Goal: Task Accomplishment & Management: Use online tool/utility

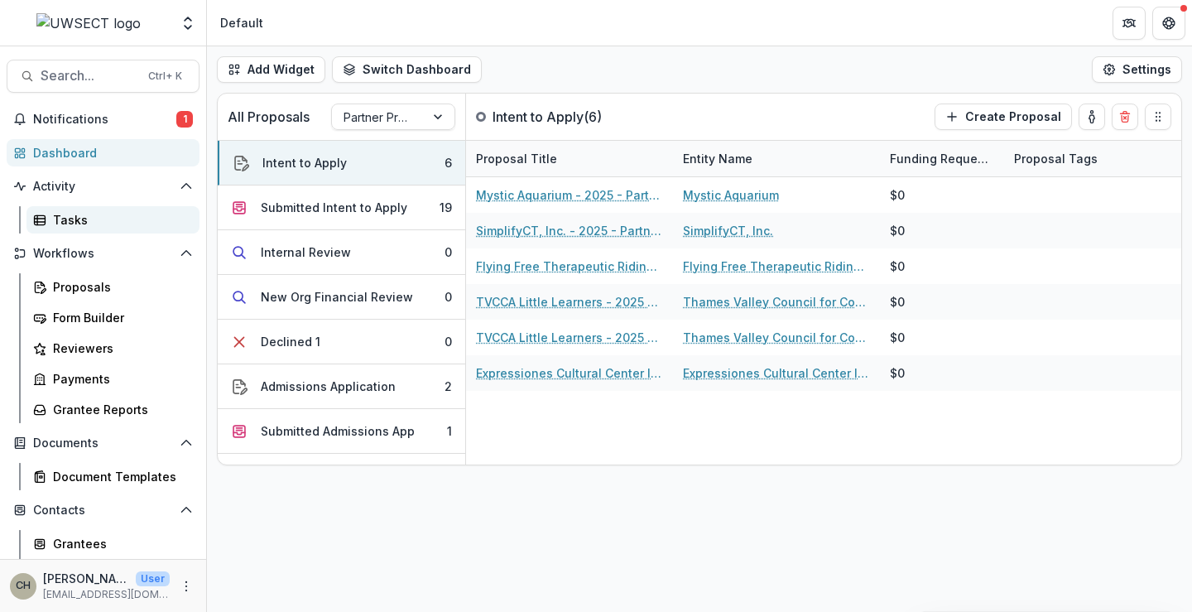
click at [75, 214] on div "Tasks" at bounding box center [119, 219] width 133 height 17
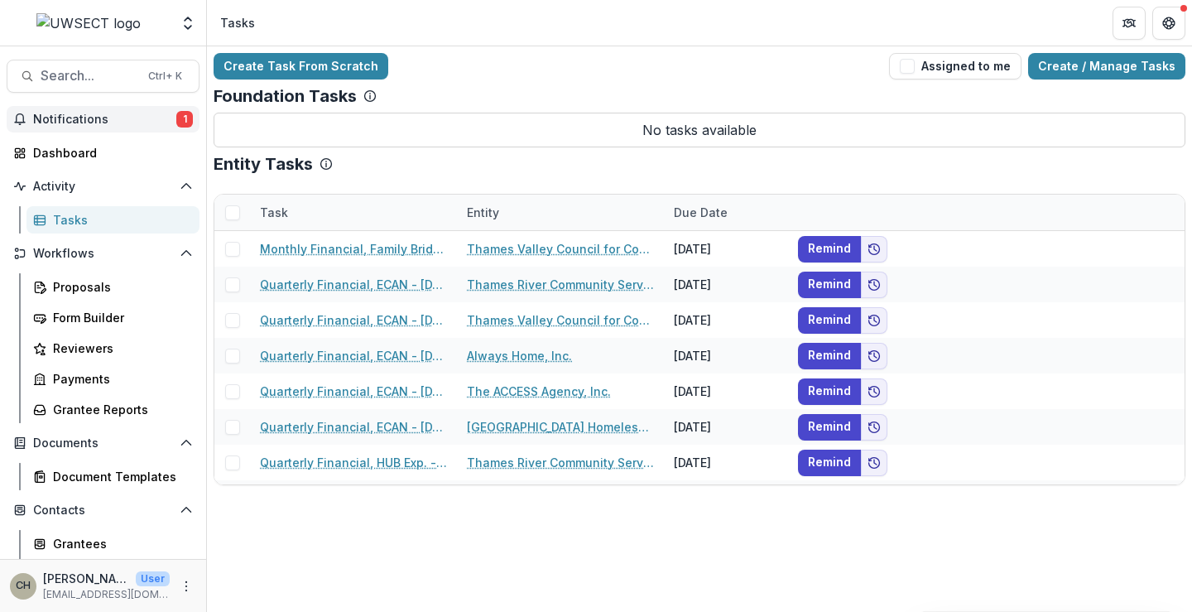
click at [119, 117] on span "Notifications" at bounding box center [104, 120] width 143 height 14
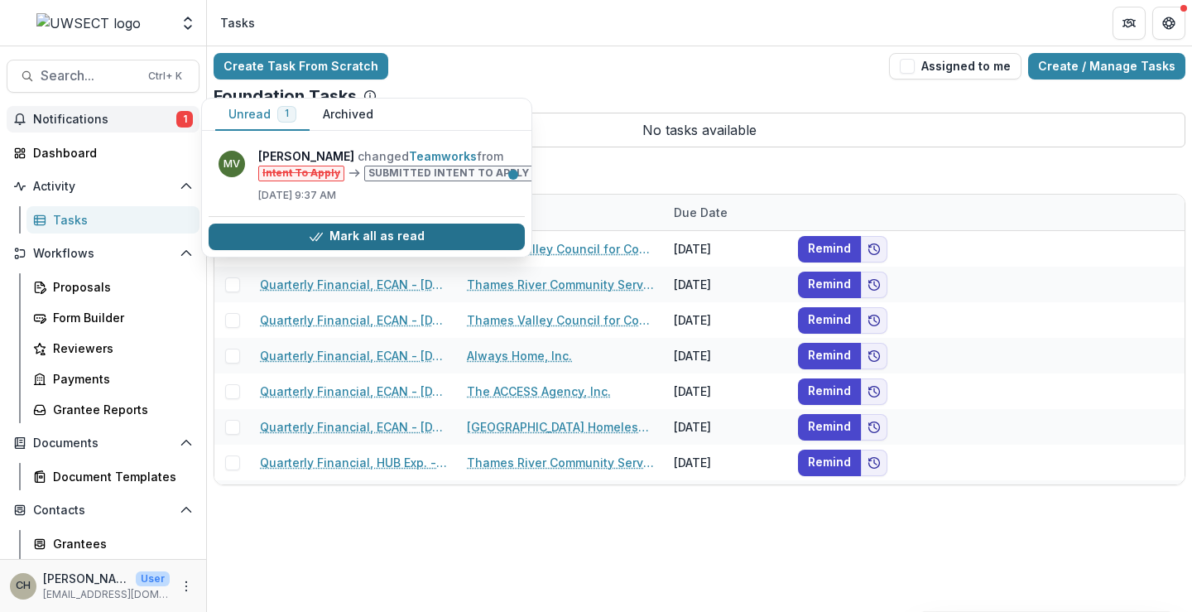
click at [419, 250] on button "Mark all as read" at bounding box center [367, 237] width 316 height 26
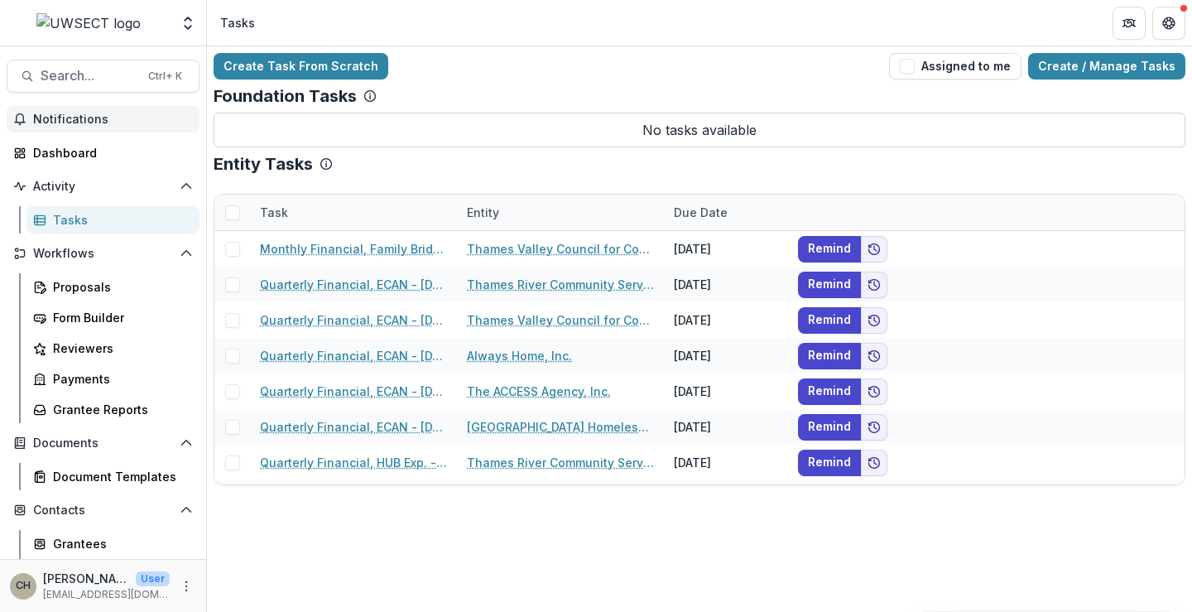
click at [82, 215] on div "Tasks" at bounding box center [119, 219] width 133 height 17
click at [1081, 60] on link "Create / Manage Tasks" at bounding box center [1106, 66] width 157 height 26
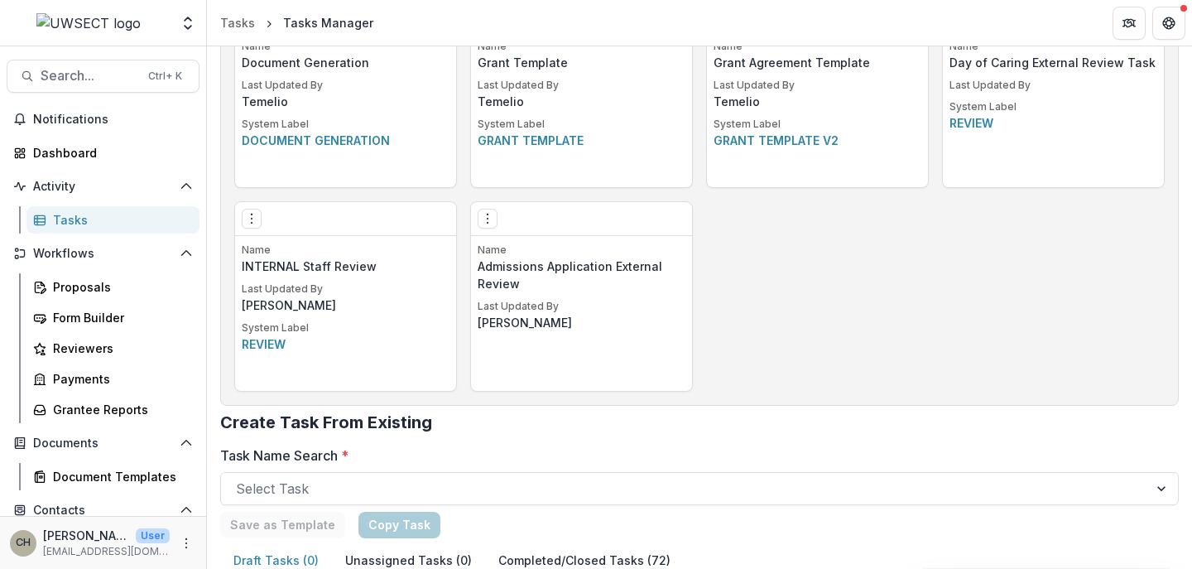
scroll to position [1159, 0]
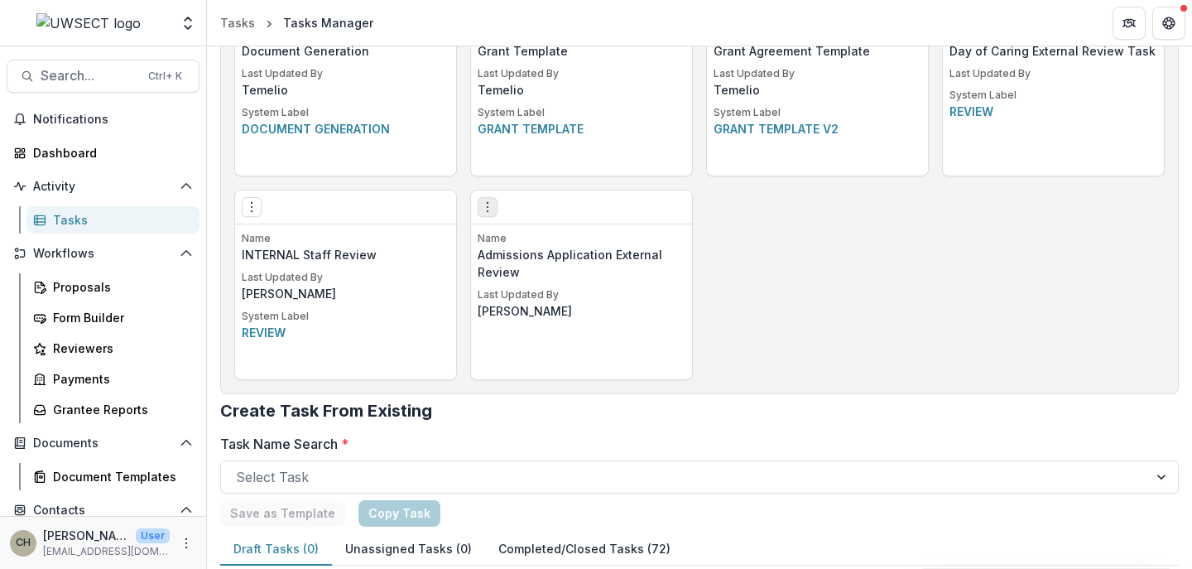
click at [485, 209] on icon "Options" at bounding box center [487, 206] width 13 height 13
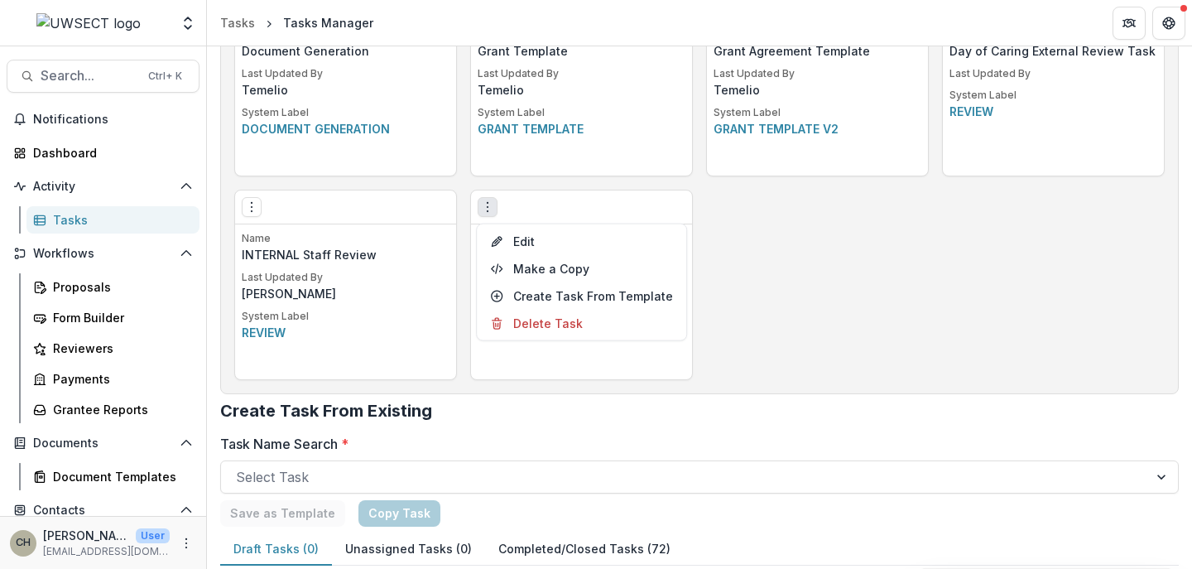
click at [566, 207] on div "Edit Make a Copy Create Task From Template Delete Task" at bounding box center [581, 207] width 221 height 34
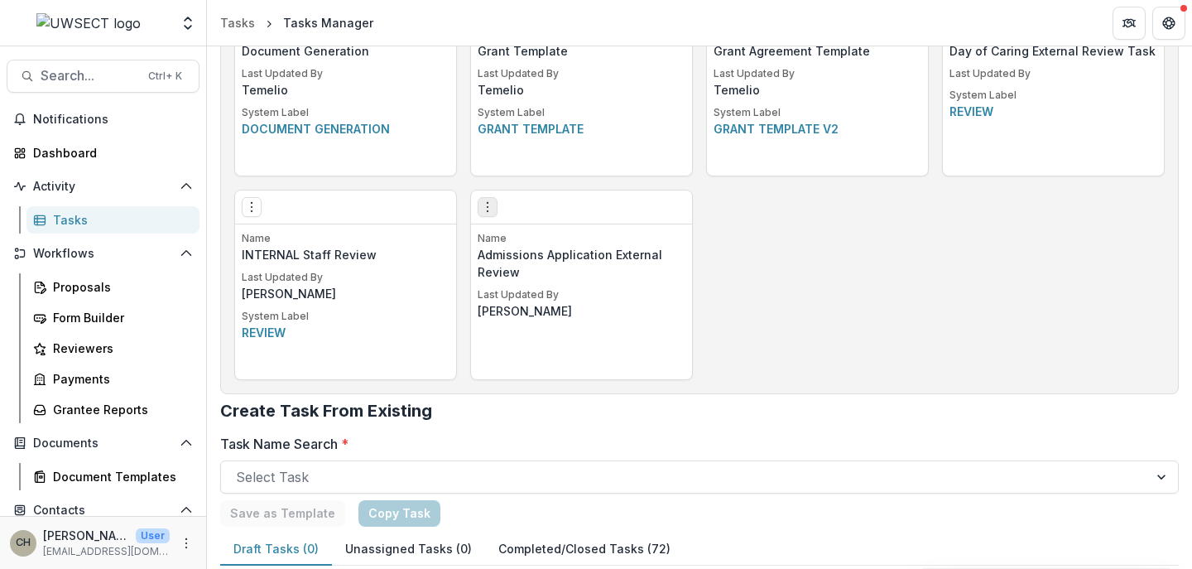
click at [490, 204] on icon "Options" at bounding box center [487, 206] width 13 height 13
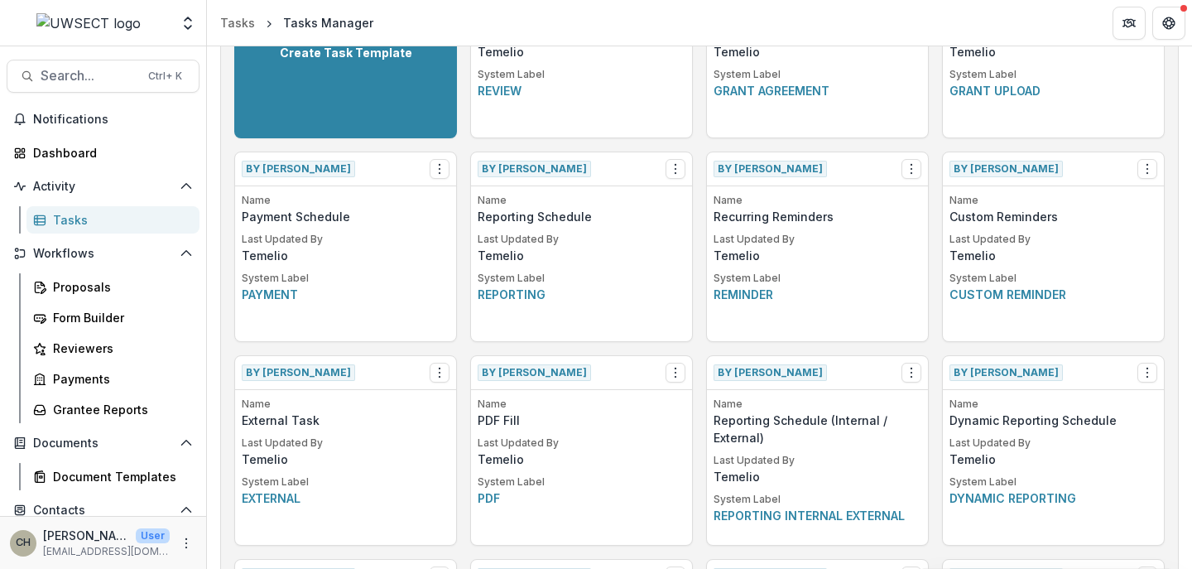
scroll to position [248, 0]
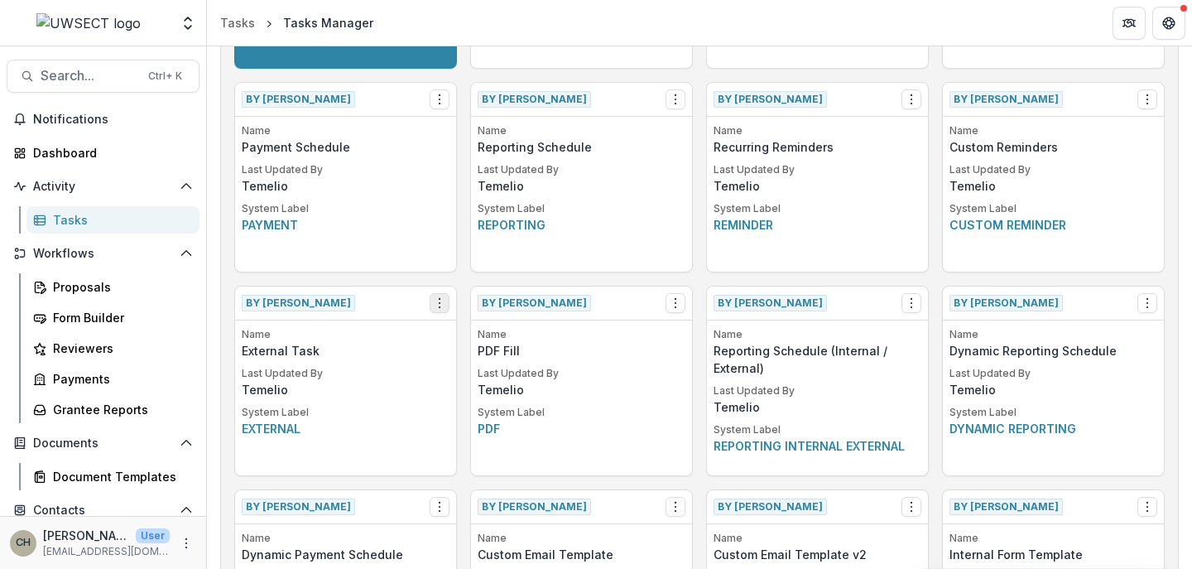
click at [435, 297] on icon "Options" at bounding box center [439, 302] width 13 height 13
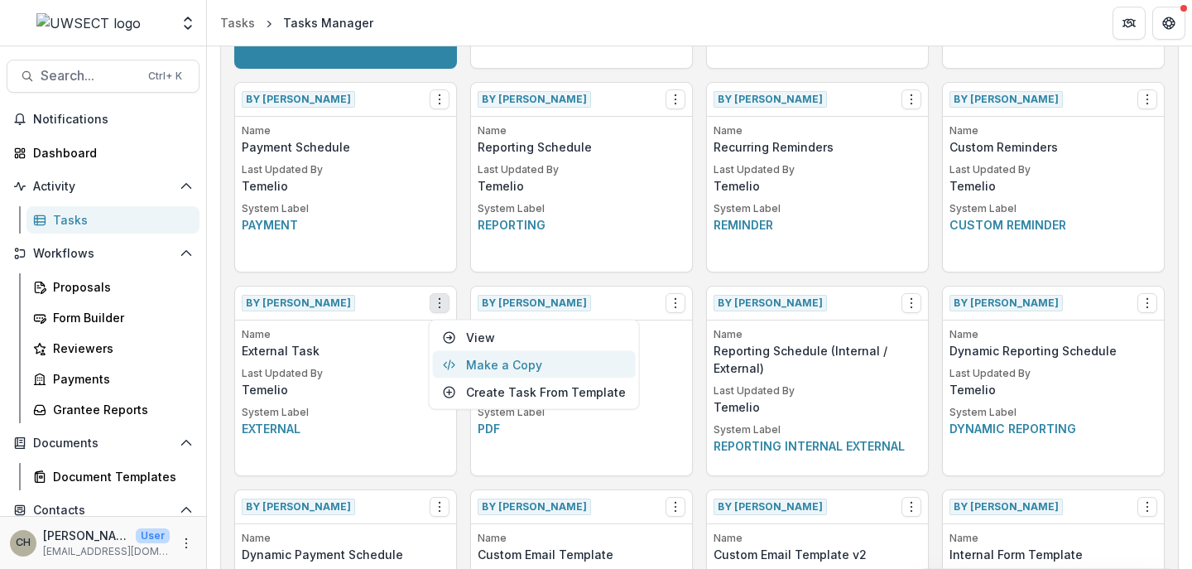
click at [493, 357] on button "Make a Copy" at bounding box center [534, 364] width 203 height 27
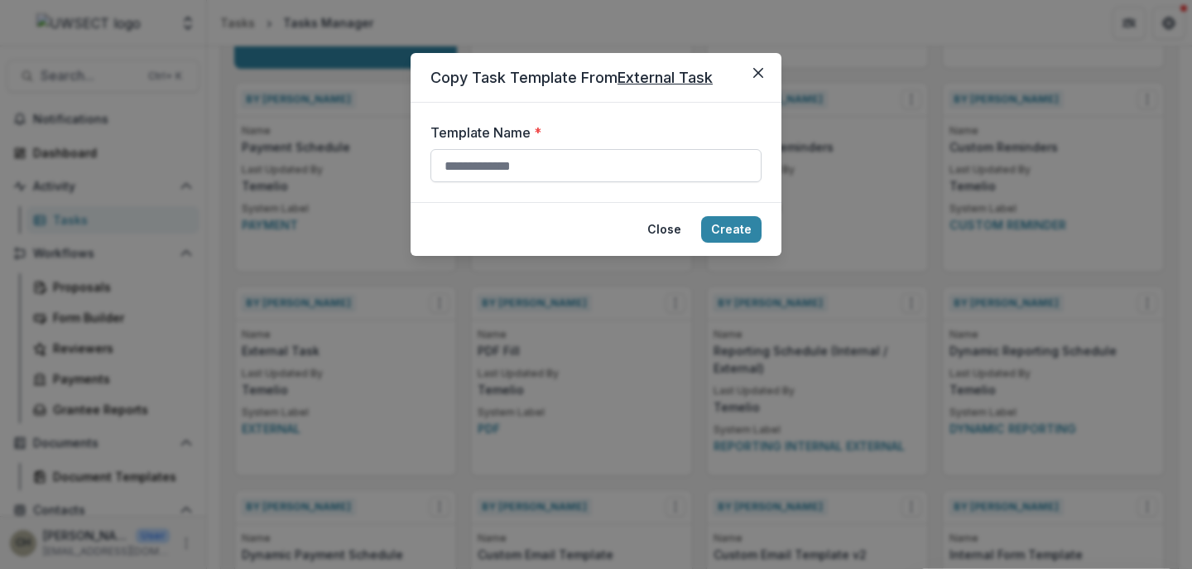
click at [599, 166] on input "Template Name *" at bounding box center [596, 165] width 331 height 33
type input "**********"
click at [738, 229] on button "Create" at bounding box center [731, 229] width 60 height 26
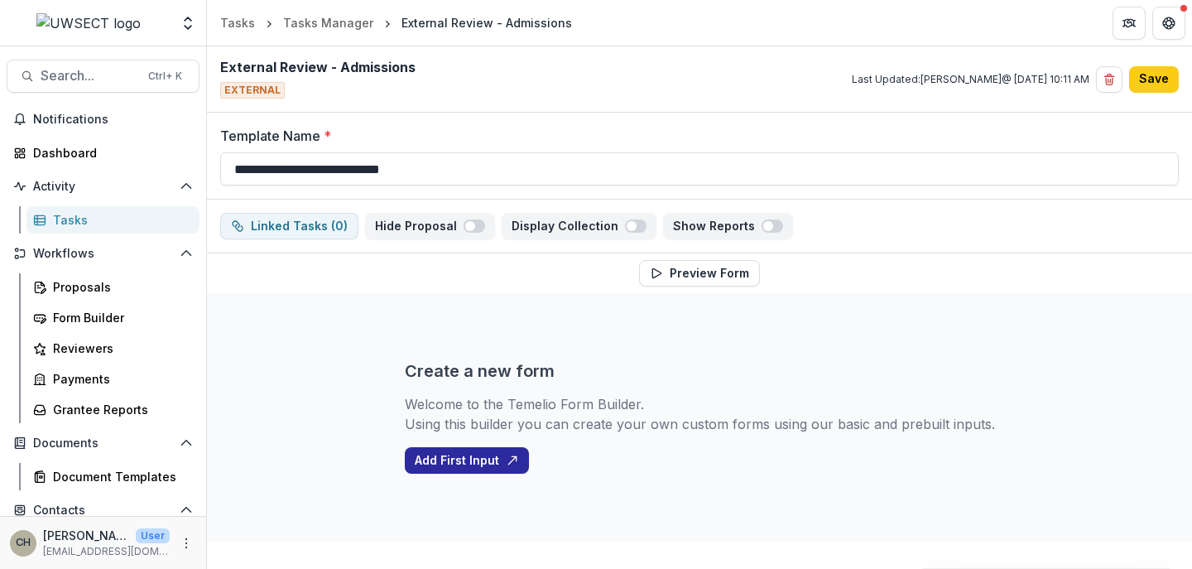
click at [454, 462] on button "Add First Input" at bounding box center [467, 460] width 124 height 26
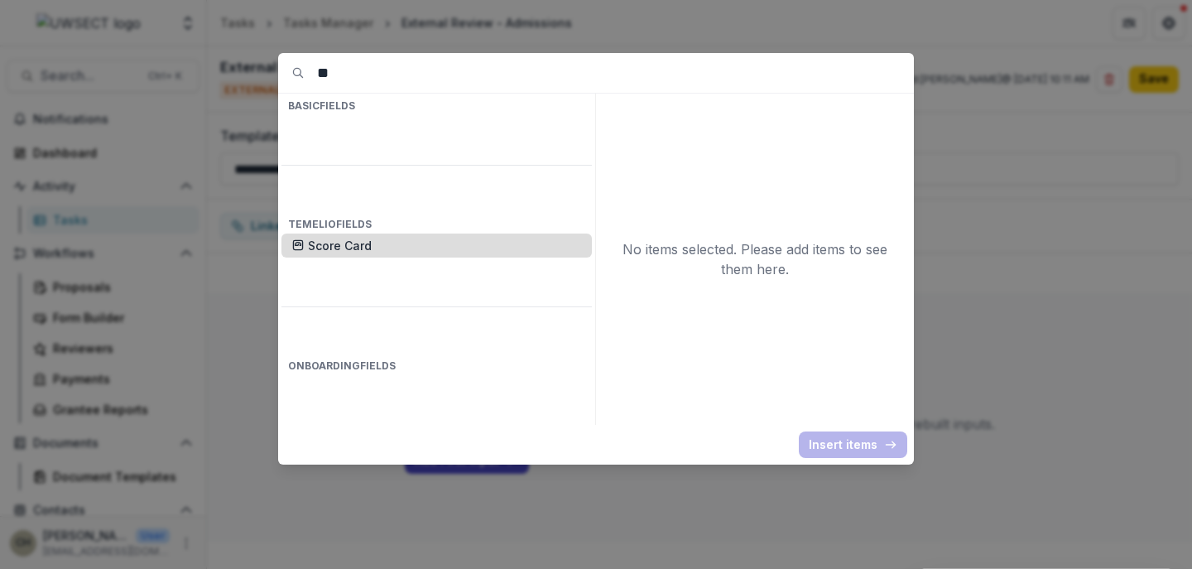
type input "**"
click at [354, 237] on p "Score Card" at bounding box center [445, 245] width 274 height 17
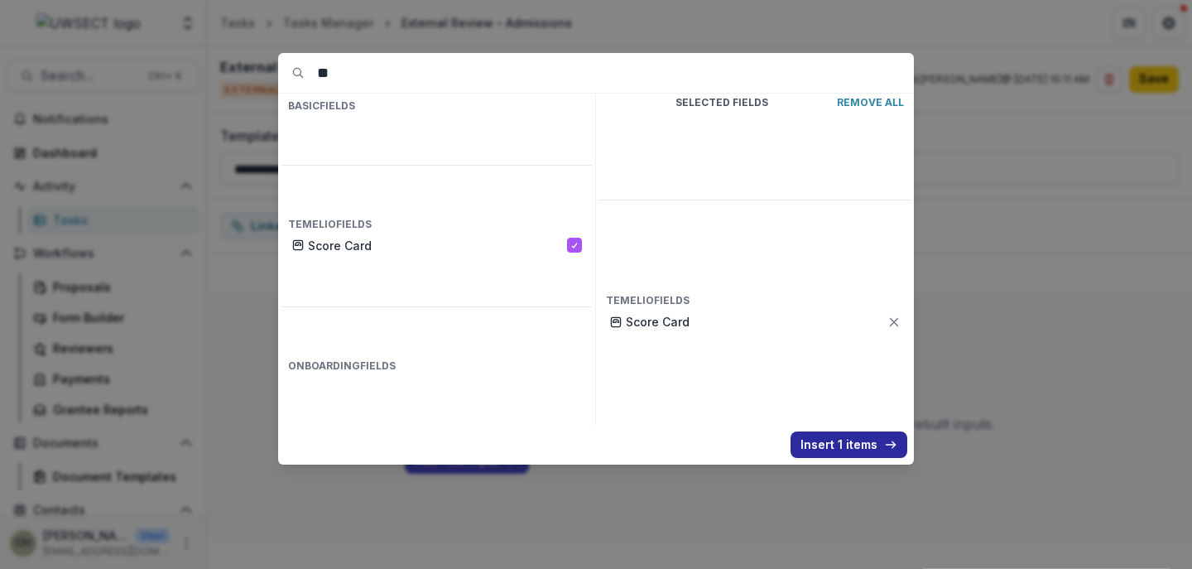
click at [862, 438] on button "Insert 1 items" at bounding box center [849, 444] width 117 height 26
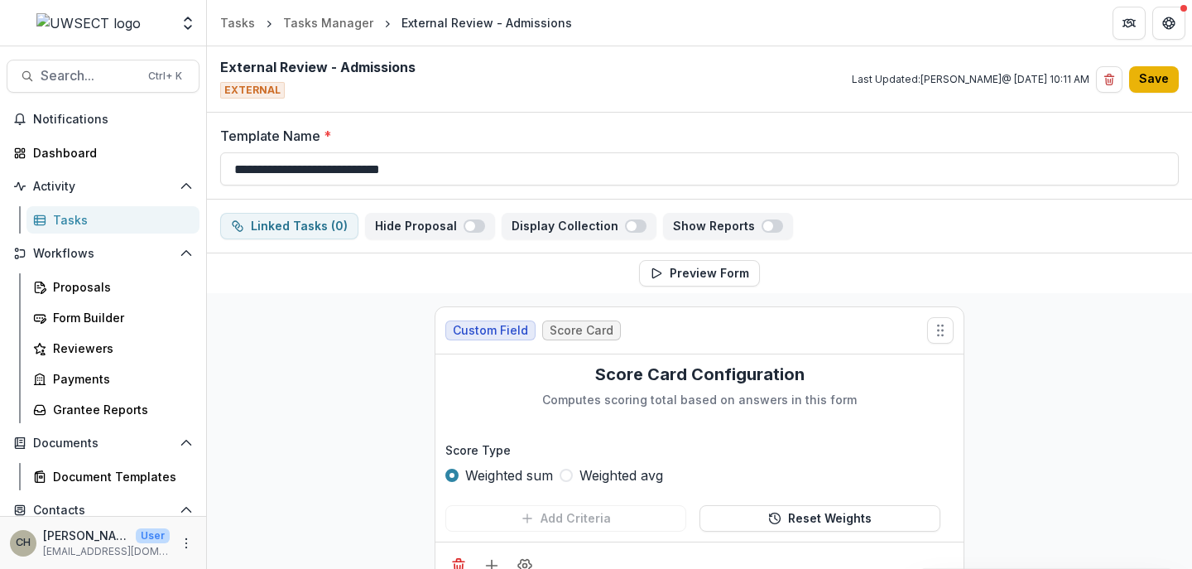
click at [1143, 81] on button "Save" at bounding box center [1154, 79] width 50 height 26
click at [110, 290] on div "Proposals" at bounding box center [119, 286] width 133 height 17
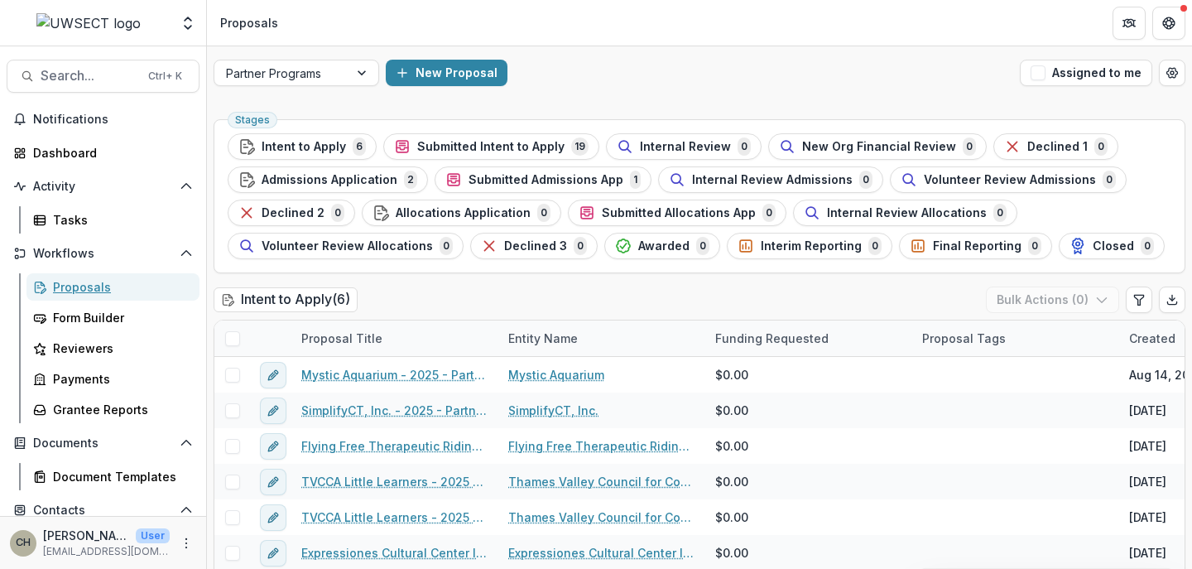
scroll to position [83, 0]
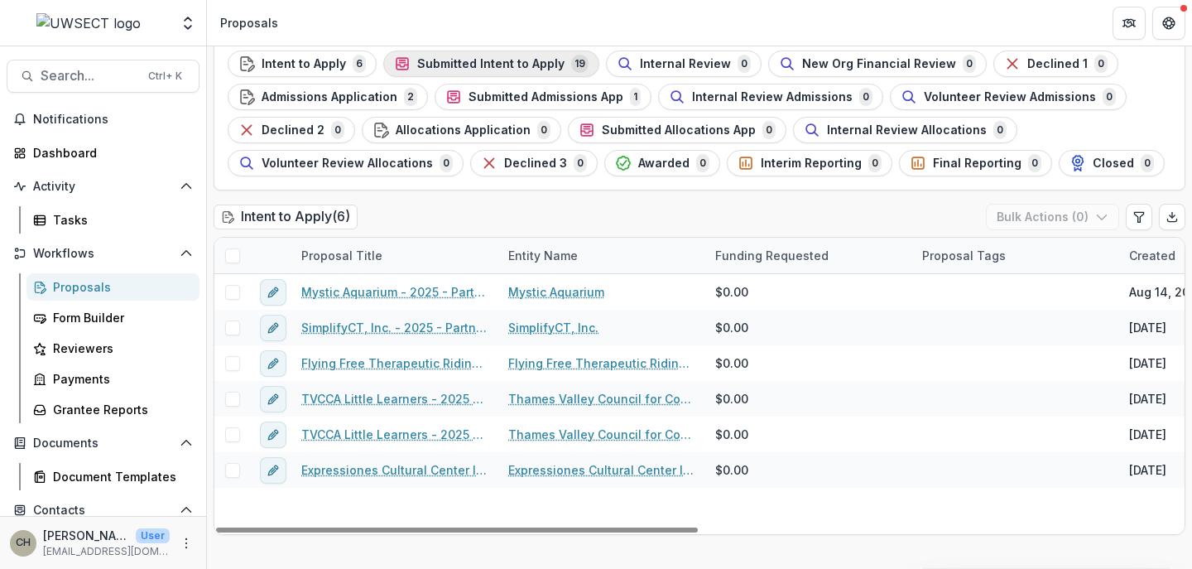
click at [469, 57] on span "Submitted Intent to Apply" at bounding box center [490, 64] width 147 height 14
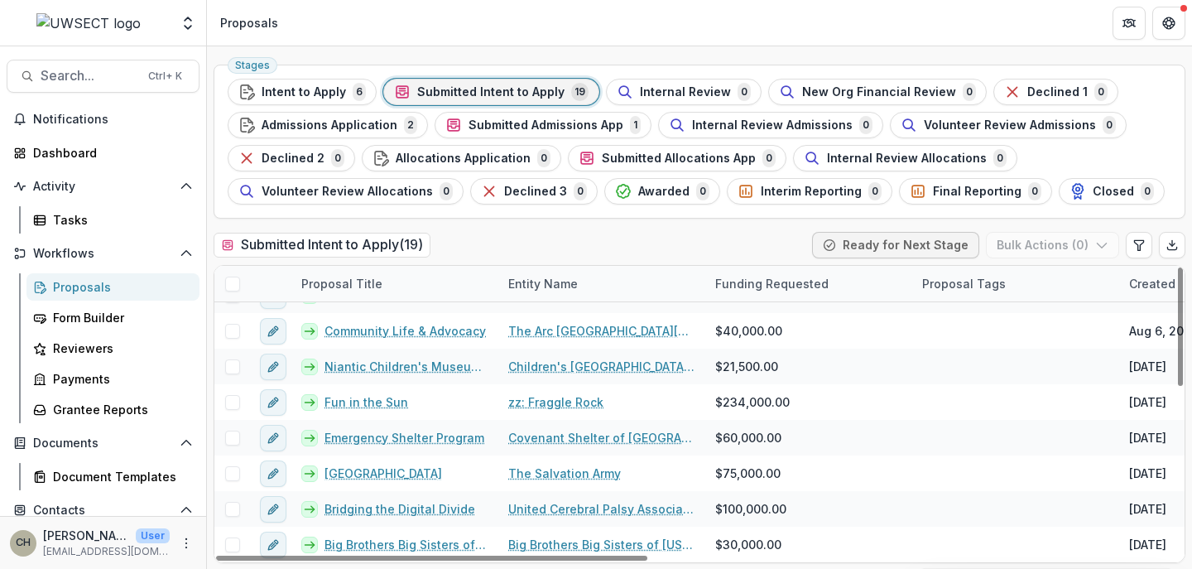
scroll to position [167, 0]
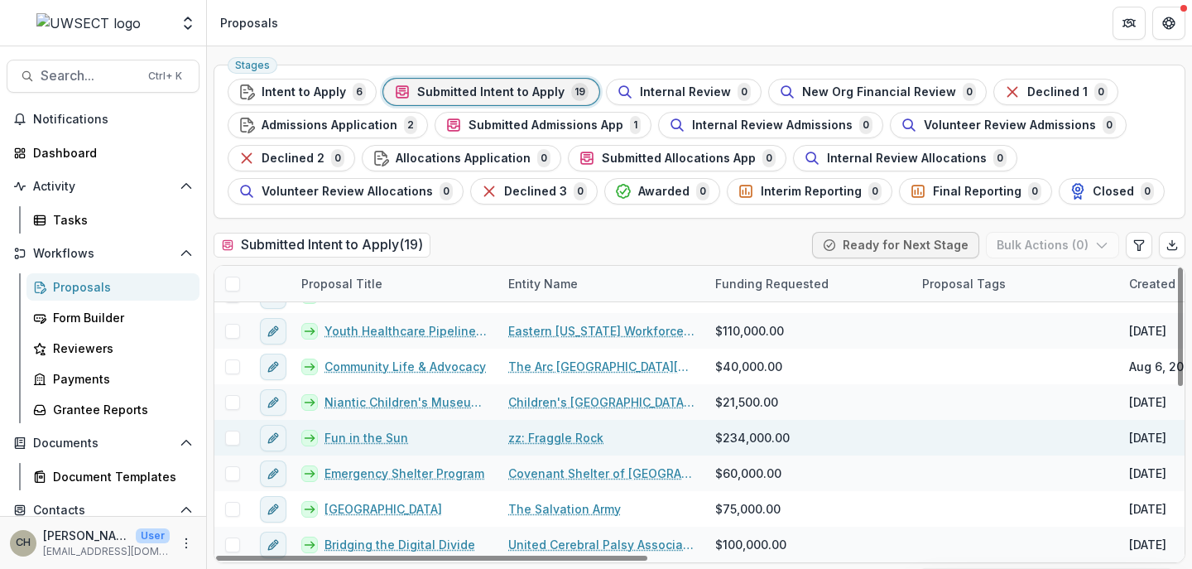
click at [233, 434] on span at bounding box center [232, 438] width 15 height 15
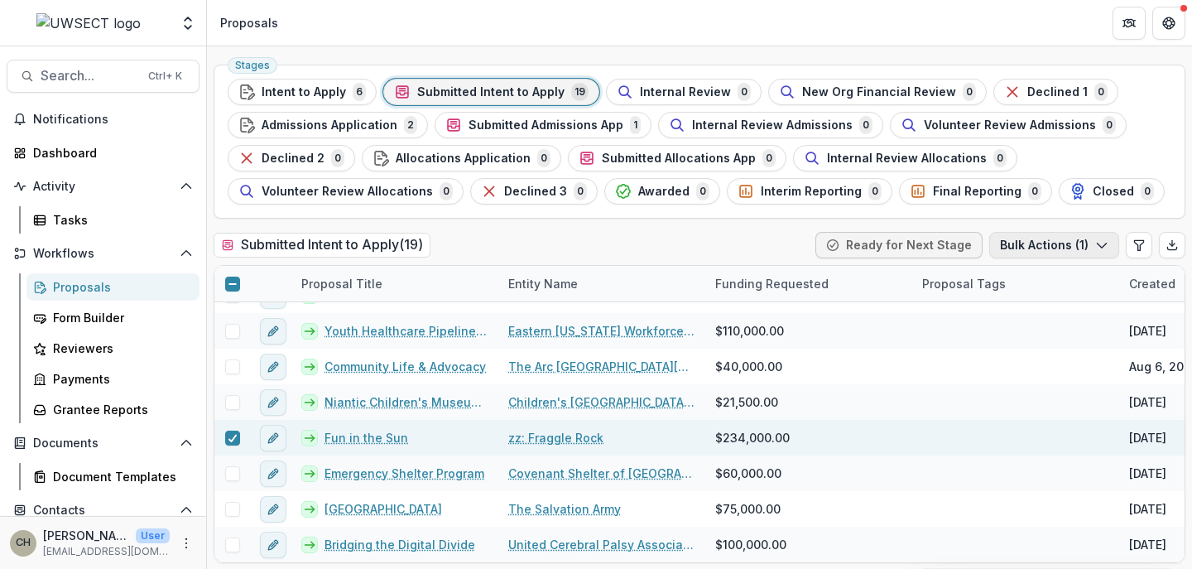
click at [1098, 243] on icon "button" at bounding box center [1101, 244] width 13 height 13
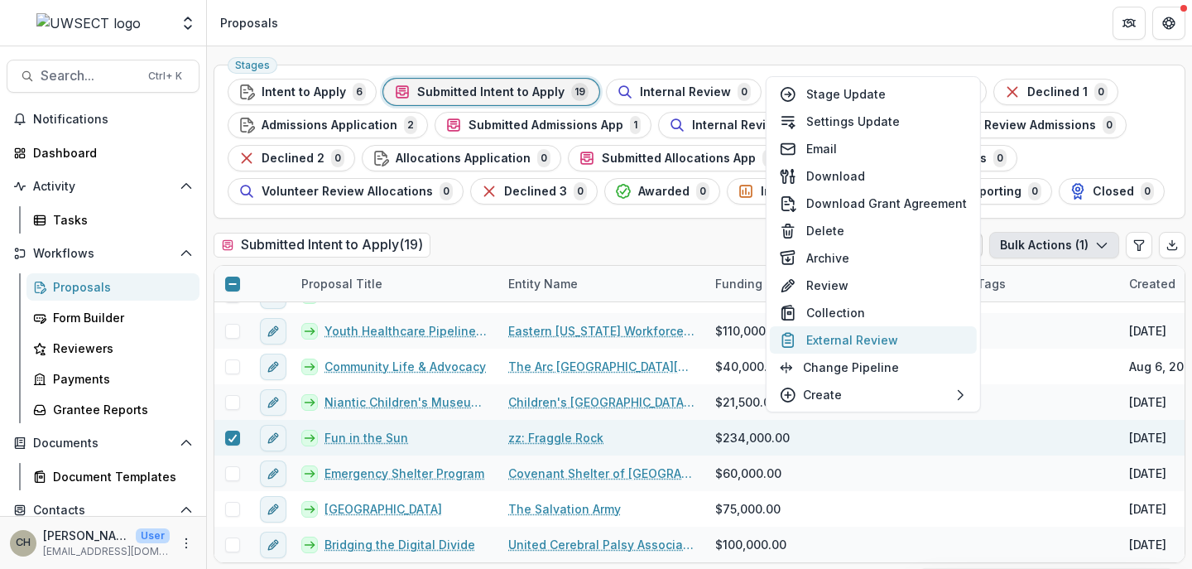
click at [857, 337] on button "External Review" at bounding box center [873, 339] width 207 height 27
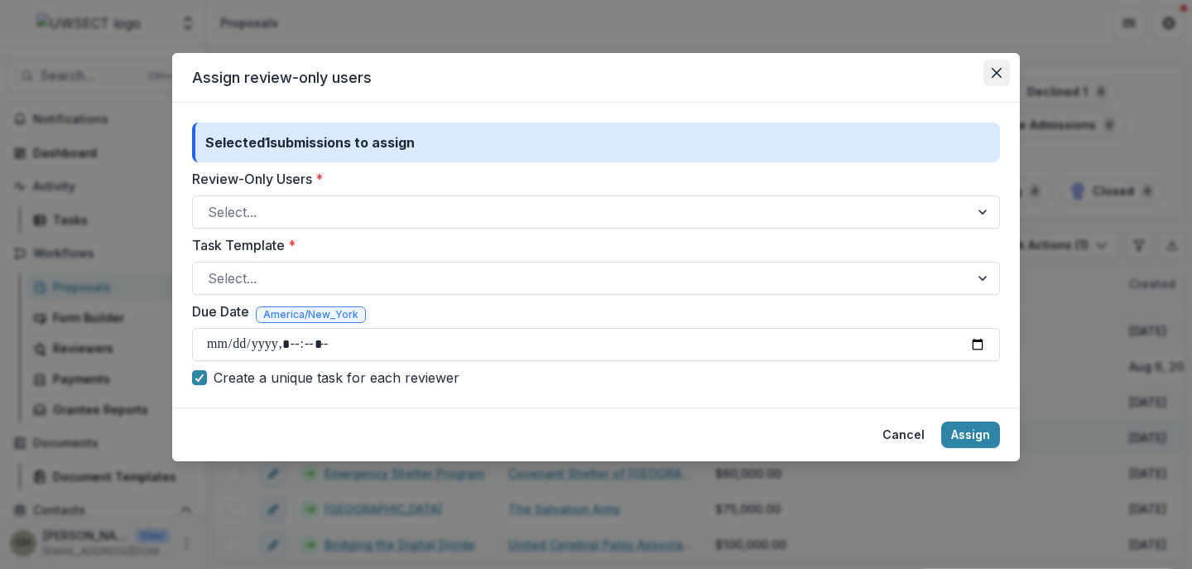
click at [995, 69] on icon "Close" at bounding box center [997, 73] width 10 height 10
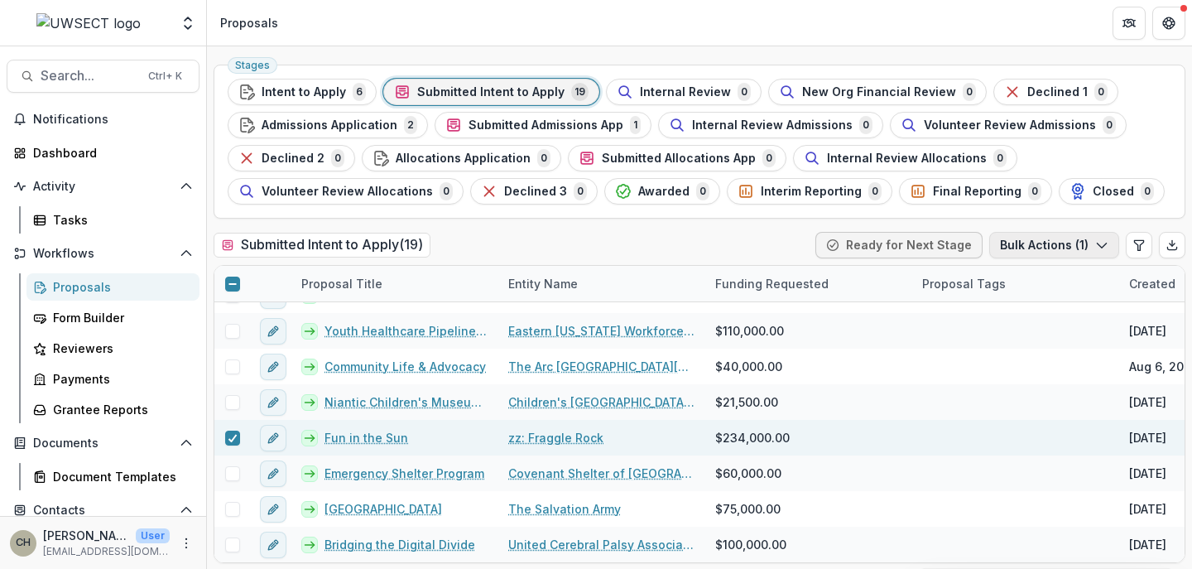
click at [1100, 243] on icon "button" at bounding box center [1101, 244] width 13 height 13
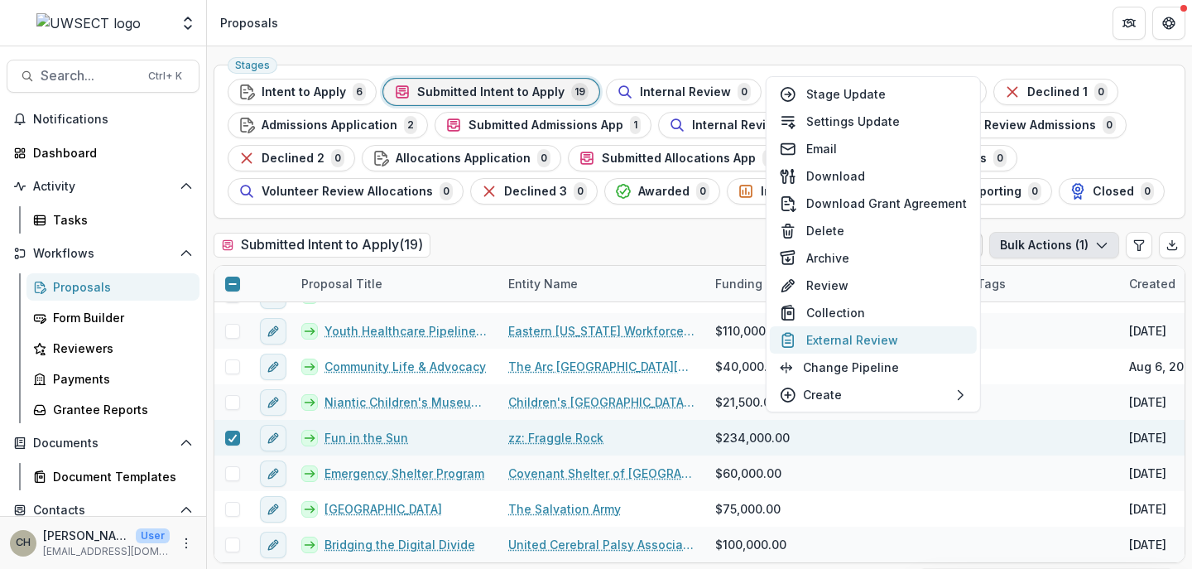
click at [836, 336] on button "External Review" at bounding box center [873, 339] width 207 height 27
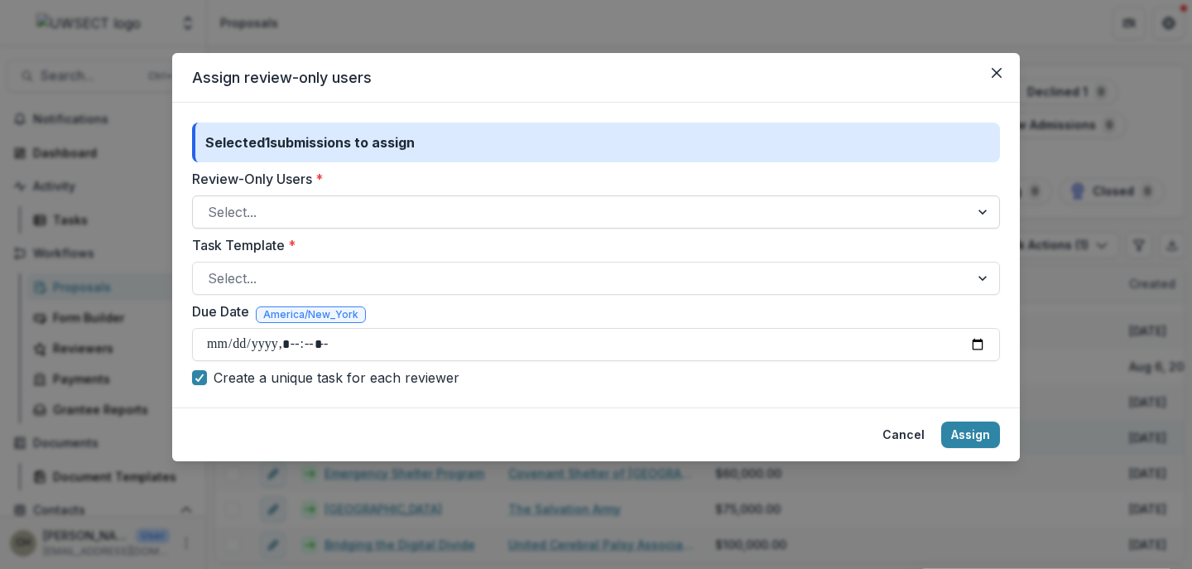
click at [262, 214] on div at bounding box center [581, 211] width 747 height 23
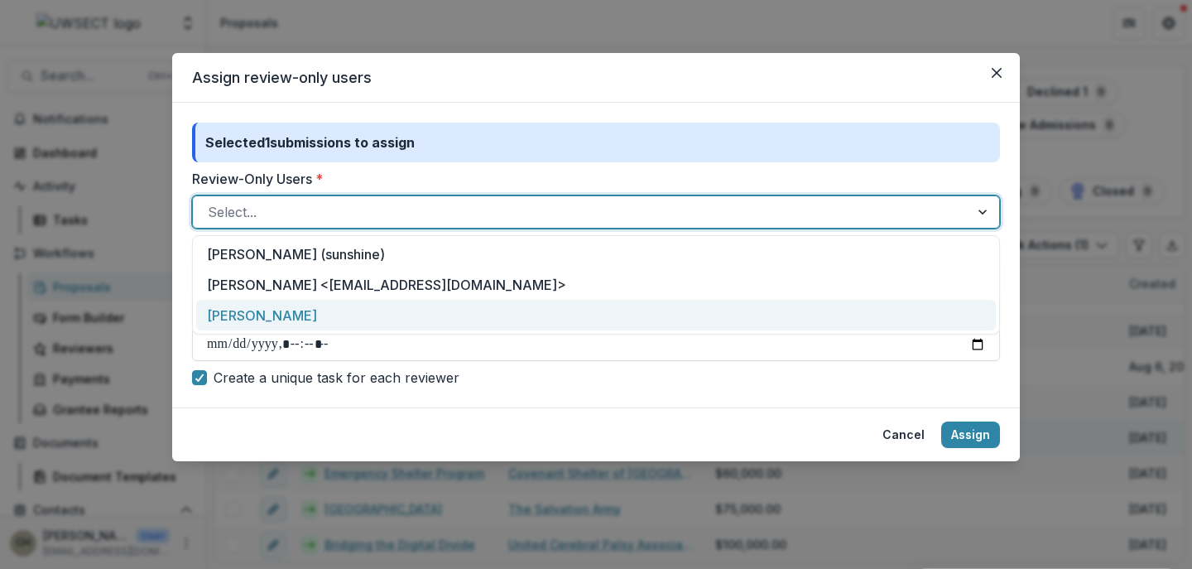
click at [278, 311] on div "[PERSON_NAME]" at bounding box center [596, 315] width 800 height 31
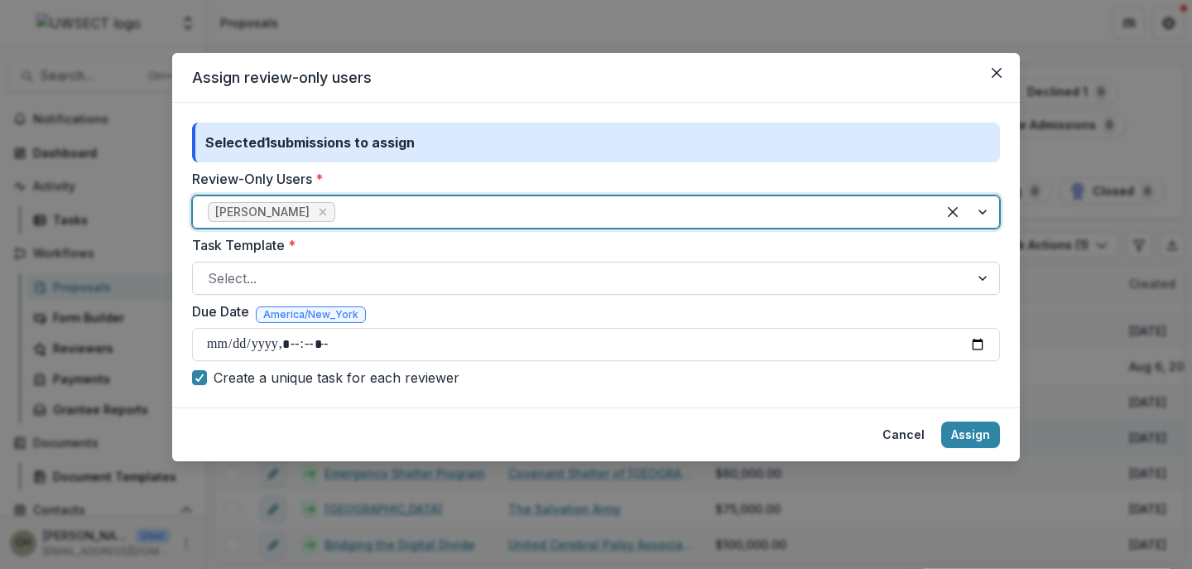
click at [382, 278] on div at bounding box center [581, 278] width 747 height 23
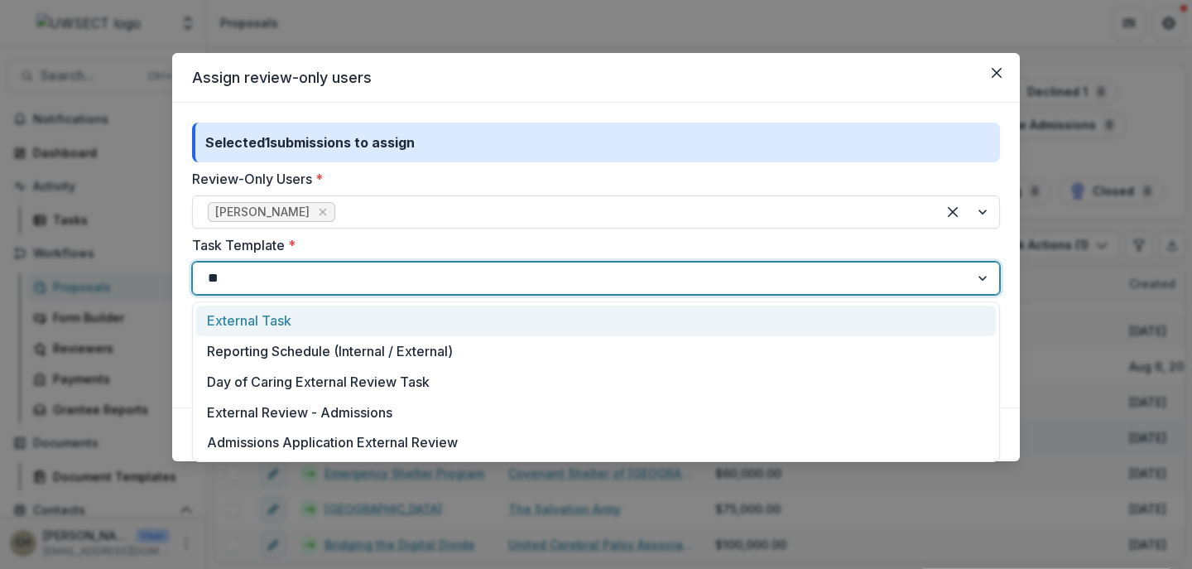
scroll to position [0, 0]
type input "*****"
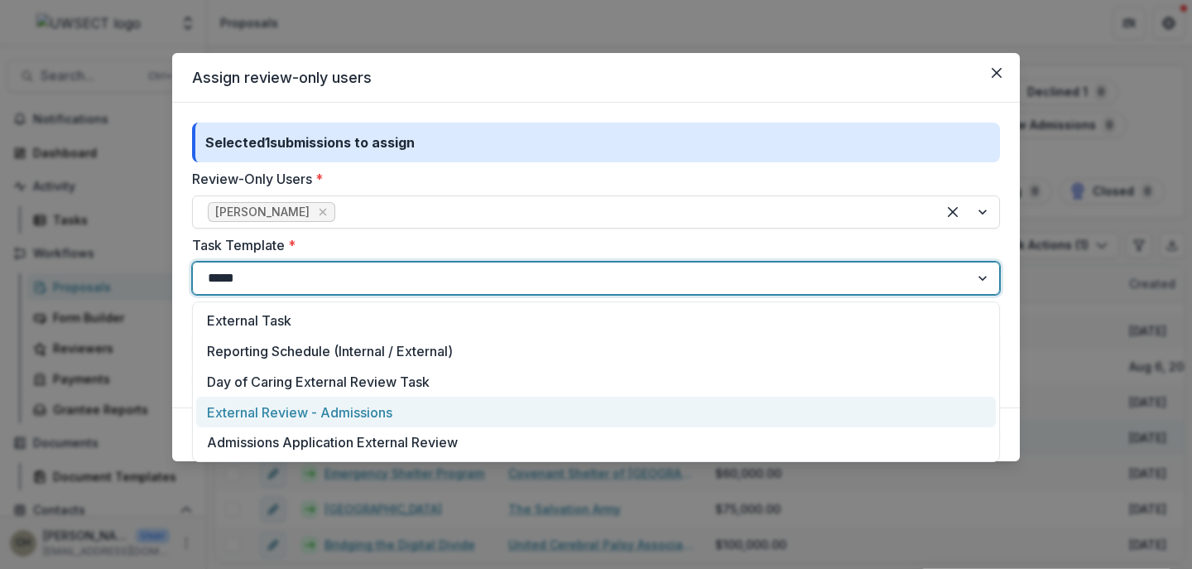
click at [320, 412] on div "External Review - Admissions" at bounding box center [596, 412] width 800 height 31
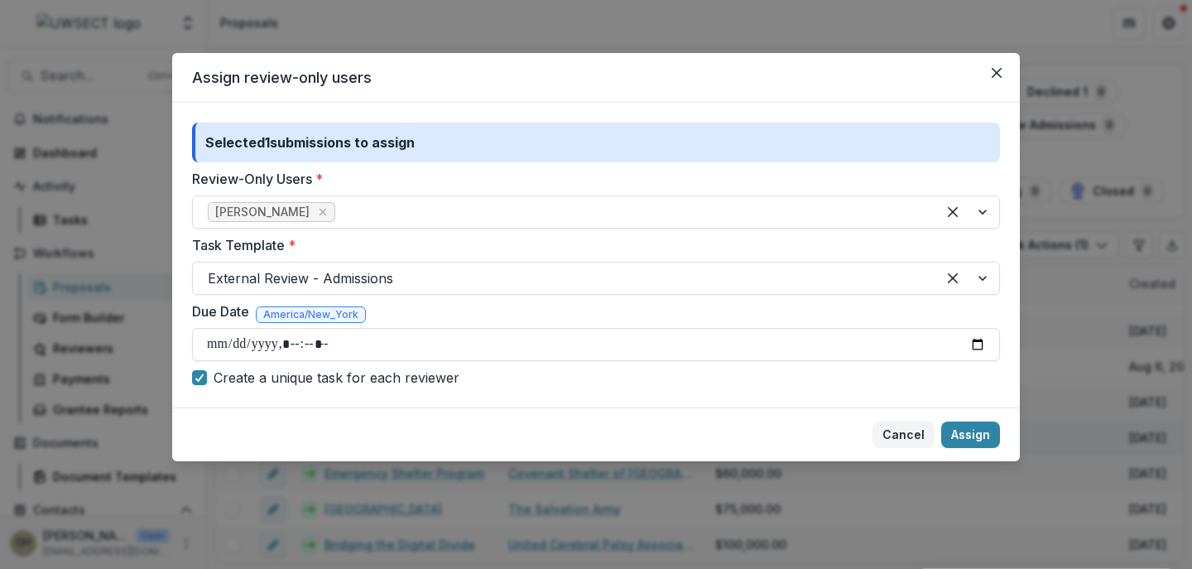
click at [913, 433] on button "Cancel" at bounding box center [904, 434] width 62 height 26
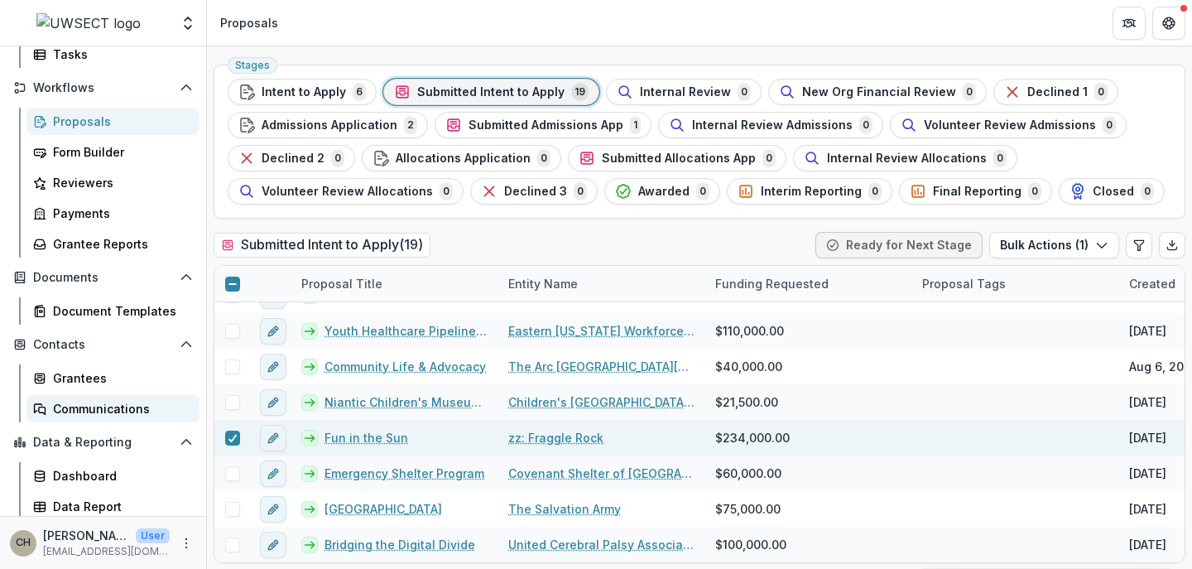
scroll to position [169, 0]
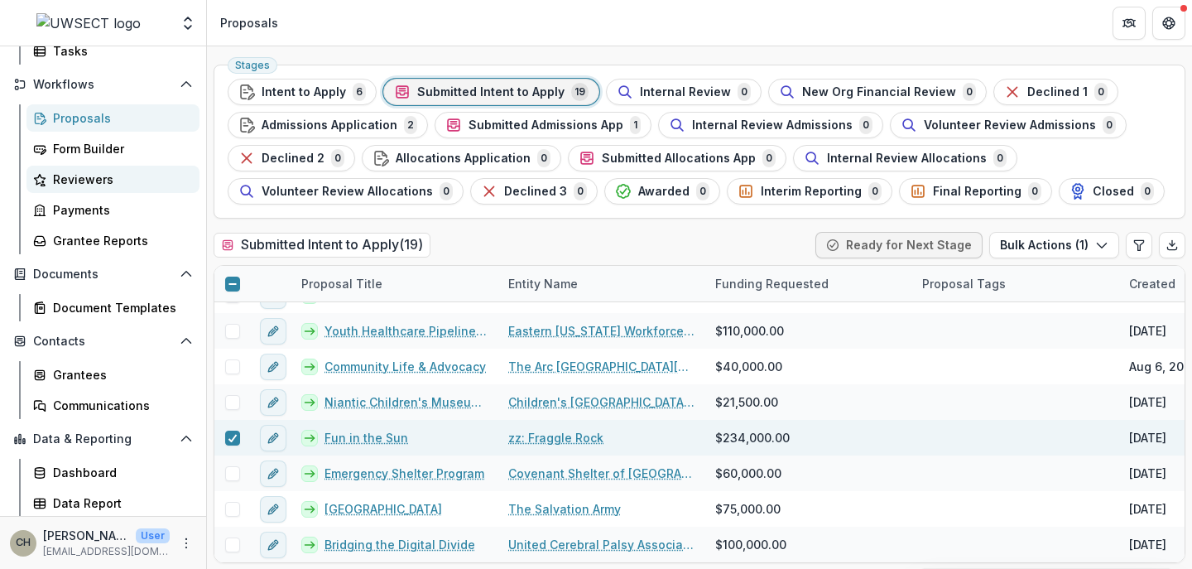
click at [86, 177] on div "Reviewers" at bounding box center [119, 179] width 133 height 17
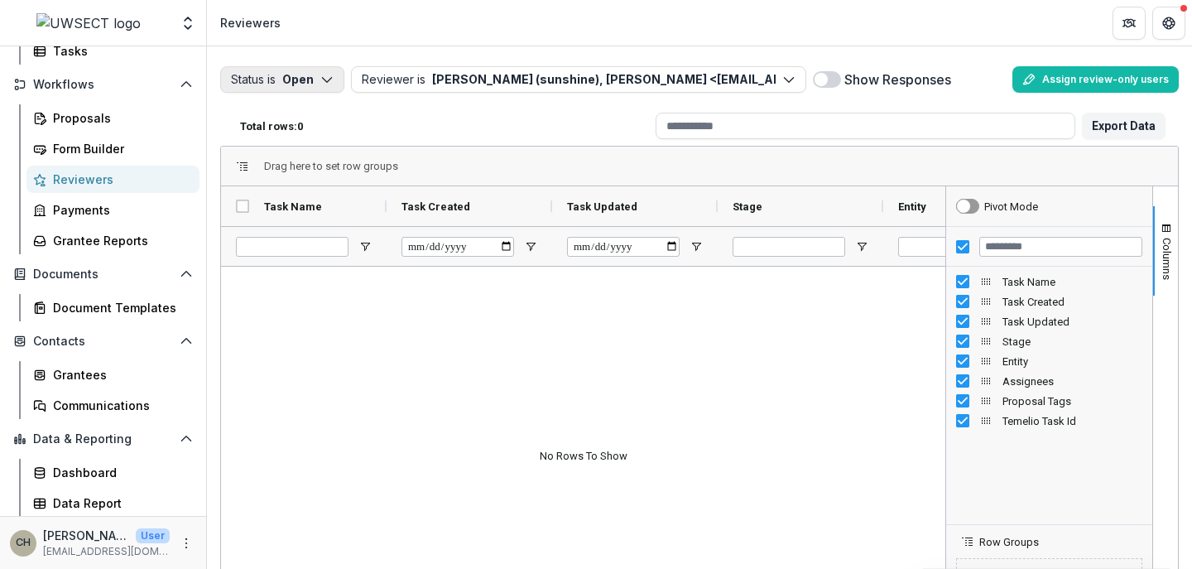
click at [308, 71] on button "Status is Open" at bounding box center [282, 79] width 124 height 26
click at [291, 138] on p "Completed" at bounding box center [307, 144] width 63 height 17
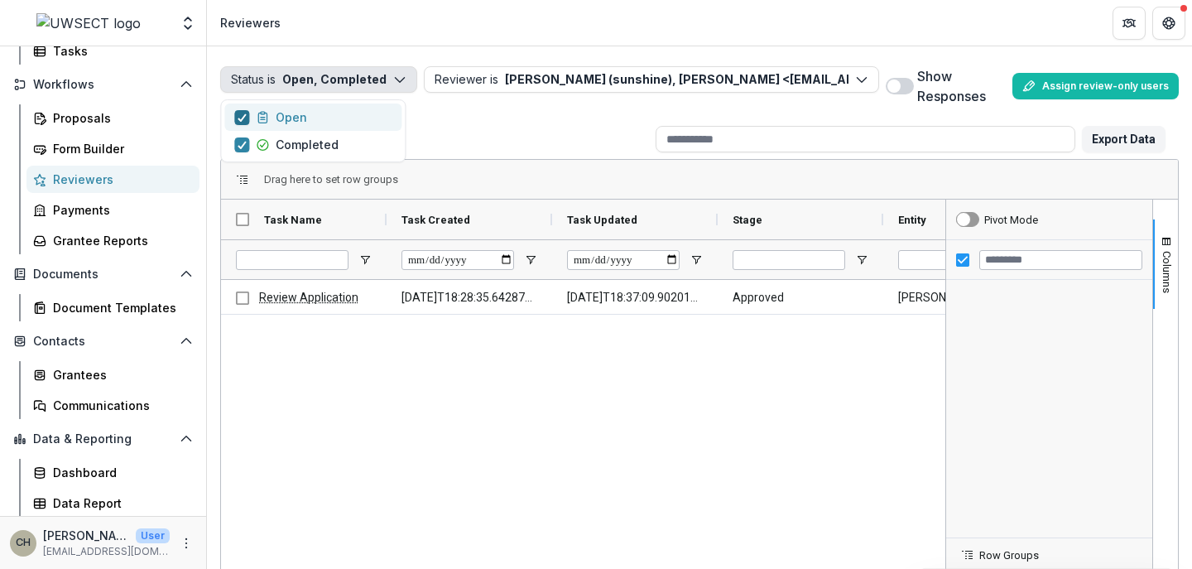
click at [243, 113] on icon "button" at bounding box center [242, 117] width 10 height 8
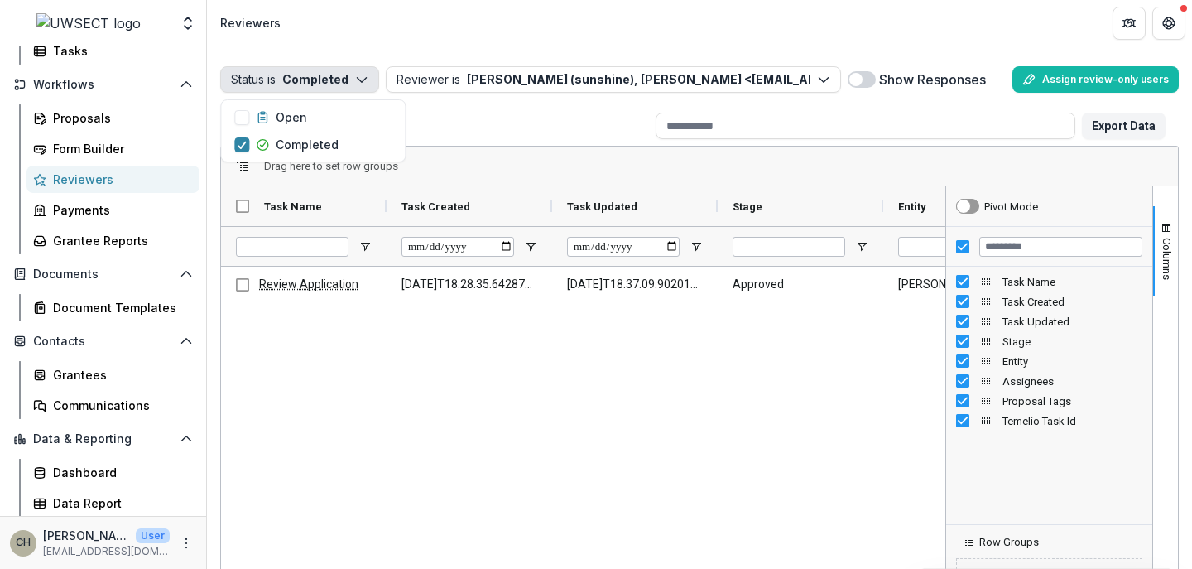
click at [861, 79] on span at bounding box center [862, 79] width 28 height 17
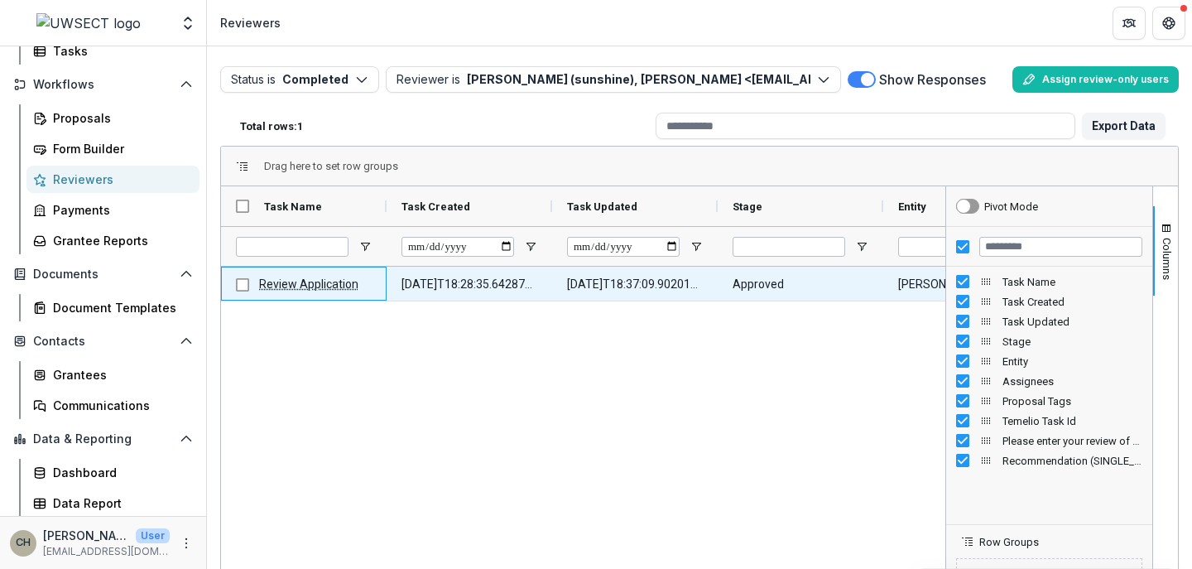
click at [325, 283] on link "Review Application" at bounding box center [308, 283] width 99 height 13
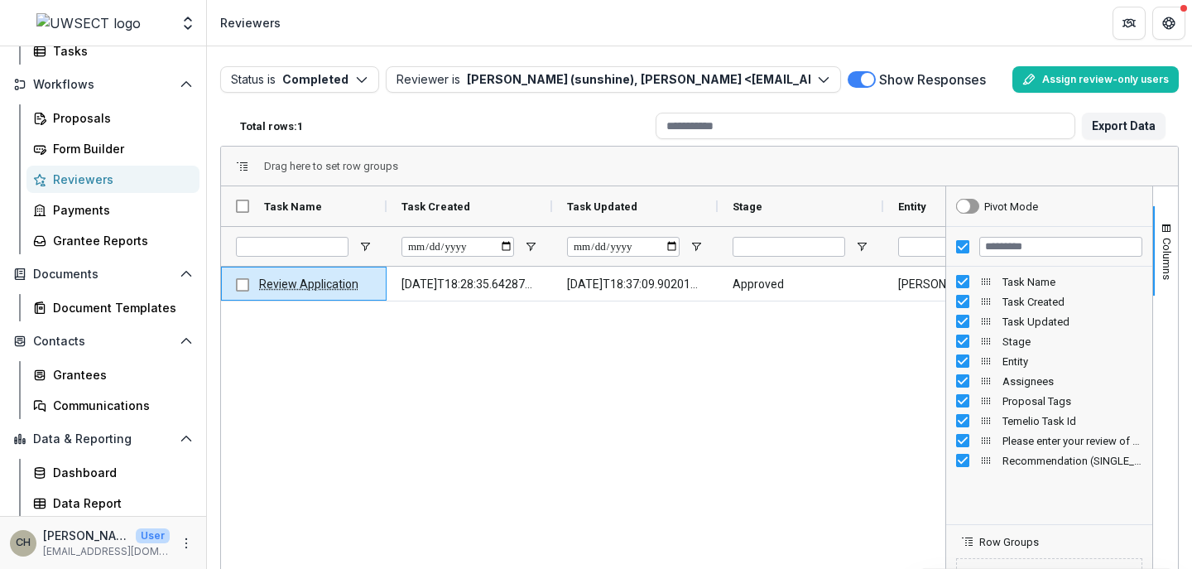
drag, startPoint x: 340, startPoint y: 364, endPoint x: 349, endPoint y: 364, distance: 9.1
click at [344, 364] on div "Review Application [DATE]T18:28:35.642872Z [DATE]T18:37:09.902011Z Approved [PE…" at bounding box center [583, 493] width 724 height 453
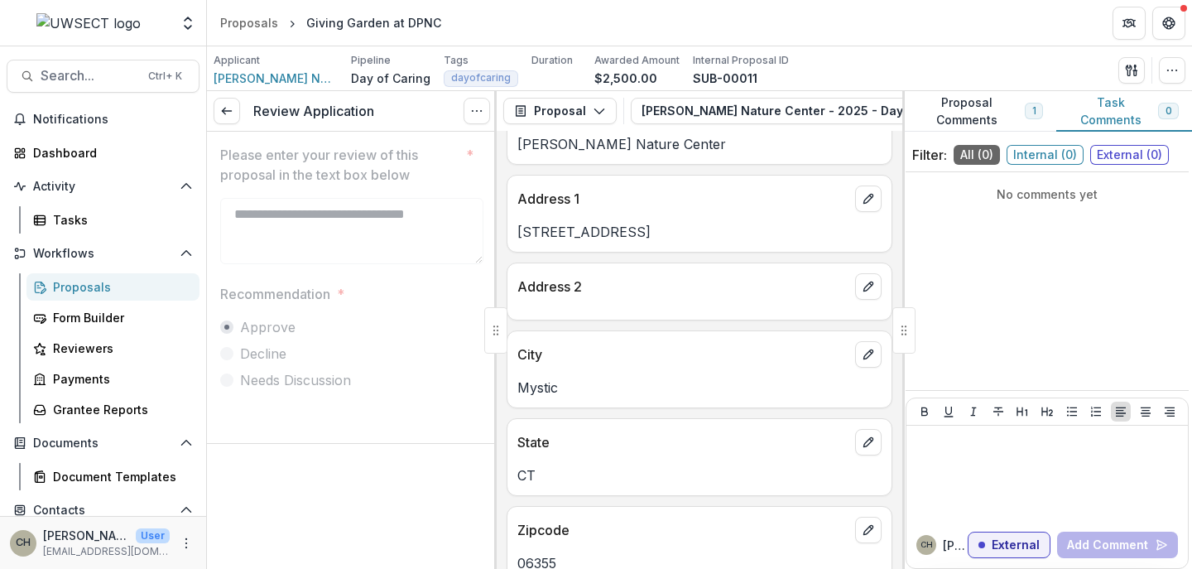
scroll to position [1656, 0]
